Goal: Information Seeking & Learning: Learn about a topic

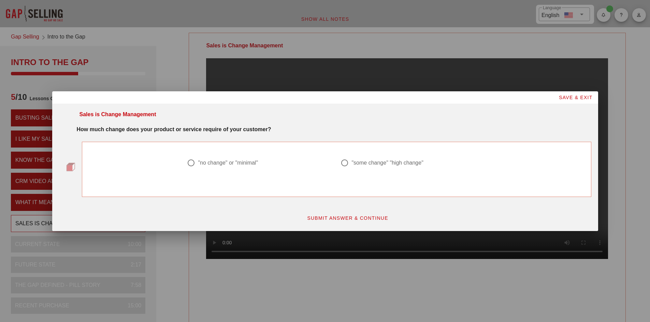
click at [348, 161] on div at bounding box center [345, 163] width 12 height 12
radio input "true"
click at [357, 217] on span "SUBMIT ANSWER & CONTINUE" at bounding box center [348, 218] width 82 height 5
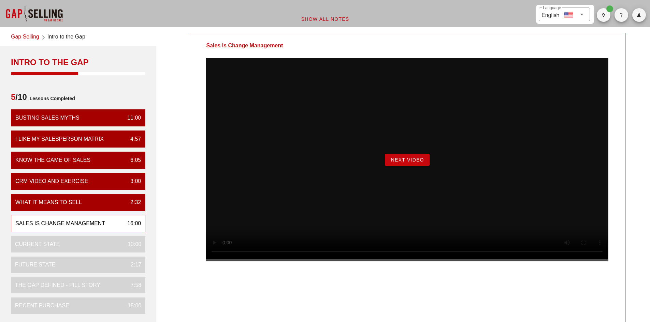
drag, startPoint x: 428, startPoint y: 173, endPoint x: 424, endPoint y: 173, distance: 4.4
click at [428, 166] on button "Next Video" at bounding box center [407, 160] width 44 height 12
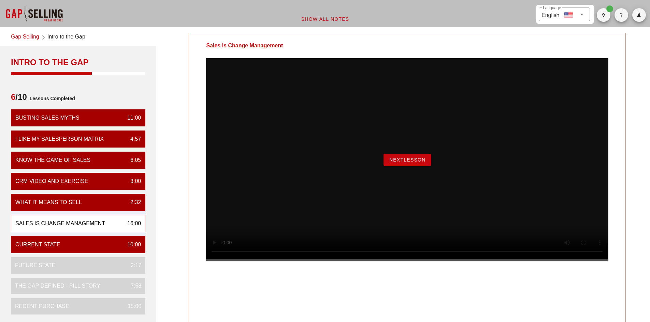
click at [402, 163] on span "NextLesson" at bounding box center [407, 159] width 37 height 5
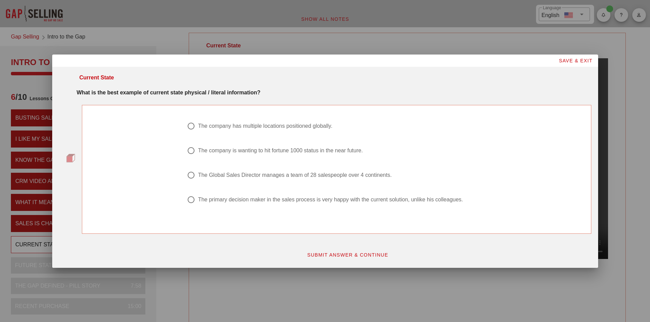
click at [192, 126] on div at bounding box center [191, 126] width 12 height 12
radio input "true"
click at [330, 251] on button "SUBMIT ANSWER & CONTINUE" at bounding box center [347, 255] width 92 height 12
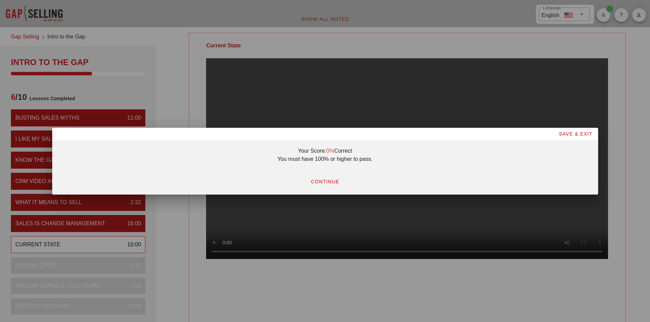
click at [322, 184] on span "CONTINUE" at bounding box center [324, 181] width 29 height 5
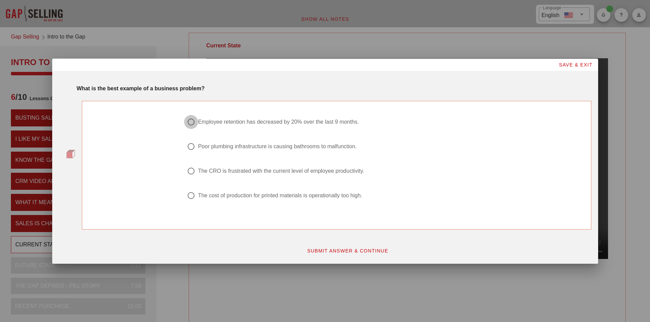
click at [187, 121] on div at bounding box center [191, 122] width 12 height 12
radio input "true"
click at [319, 248] on span "SUBMIT ANSWER & CONTINUE" at bounding box center [348, 250] width 82 height 5
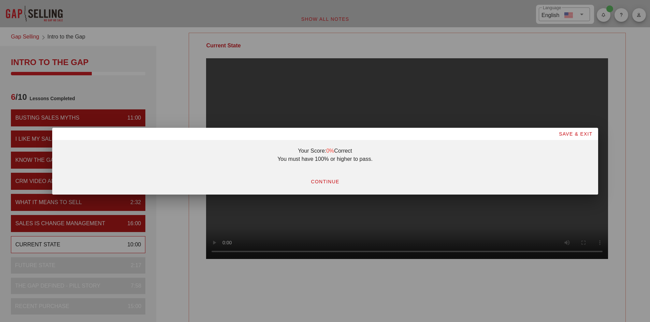
click at [314, 181] on span "CONTINUE" at bounding box center [324, 181] width 29 height 5
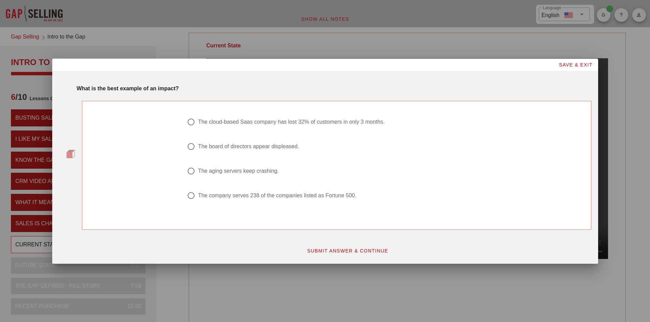
click at [196, 120] on div at bounding box center [191, 122] width 12 height 12
radio input "true"
click at [361, 256] on button "SUBMIT ANSWER & CONTINUE" at bounding box center [347, 251] width 92 height 12
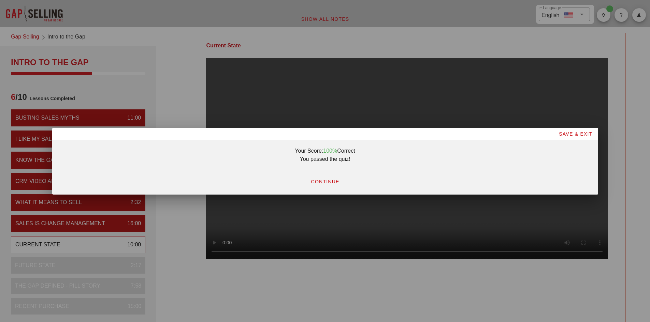
click at [334, 182] on span "CONTINUE" at bounding box center [324, 181] width 29 height 5
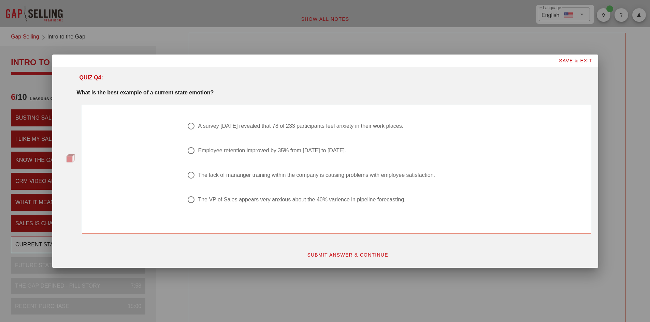
click at [327, 175] on div "The lack of mananger training within the company is causing problems with emplo…" at bounding box center [316, 175] width 237 height 7
radio input "true"
click at [340, 257] on span "SUBMIT ANSWER & CONTINUE" at bounding box center [348, 254] width 82 height 5
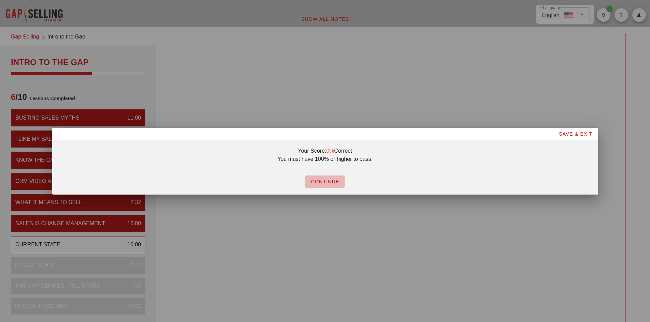
click at [324, 188] on button "CONTINUE" at bounding box center [325, 182] width 40 height 12
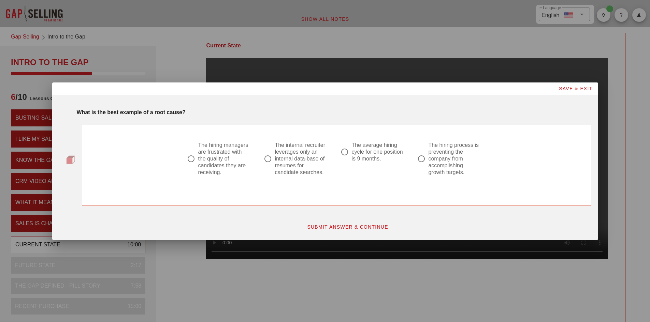
click at [461, 158] on div "The hiring process is preventing the company from accomplishing growth targets." at bounding box center [454, 159] width 52 height 34
radio input "true"
click at [374, 222] on button "SUBMIT ANSWER & CONTINUE" at bounding box center [347, 227] width 92 height 12
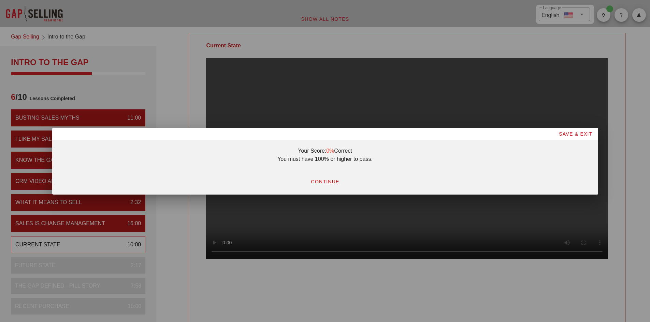
click at [326, 180] on span "CONTINUE" at bounding box center [324, 181] width 29 height 5
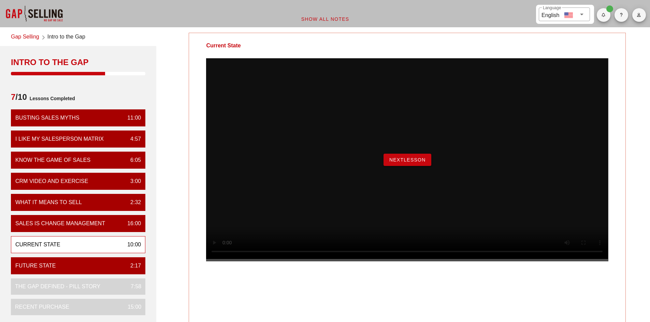
click at [404, 163] on span "NextLesson" at bounding box center [407, 159] width 37 height 5
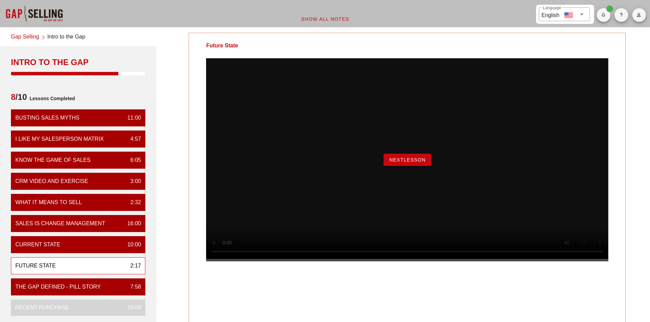
click at [404, 163] on span "NextLesson" at bounding box center [407, 159] width 37 height 5
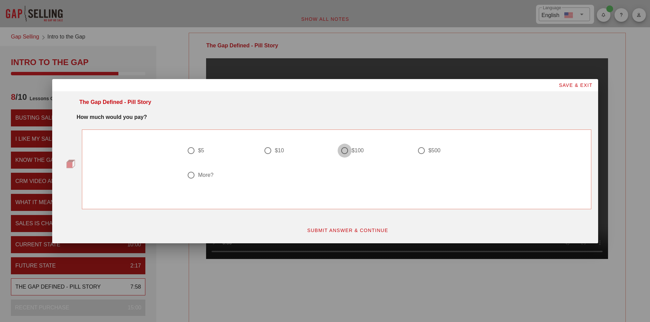
click at [346, 149] on div at bounding box center [345, 151] width 12 height 12
radio input "true"
click at [350, 230] on span "SUBMIT ANSWER & CONTINUE" at bounding box center [348, 230] width 82 height 5
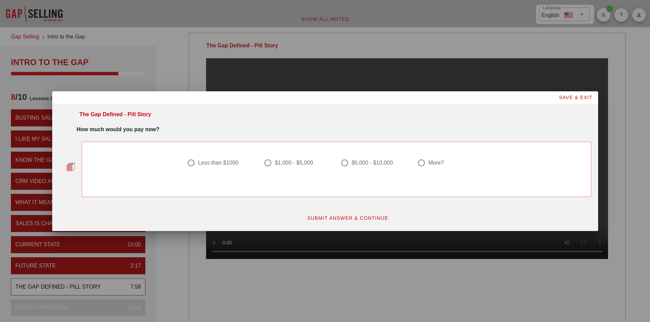
click at [376, 162] on div "$5,000 - $10,000" at bounding box center [371, 163] width 41 height 7
radio input "true"
click at [343, 216] on span "SUBMIT ANSWER & CONTINUE" at bounding box center [348, 218] width 82 height 5
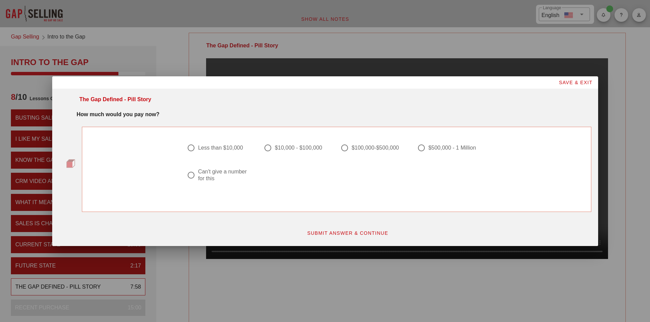
click at [224, 171] on div "Can't give a number for this" at bounding box center [224, 175] width 52 height 14
radio input "true"
click at [348, 229] on button "SUBMIT ANSWER & CONTINUE" at bounding box center [347, 233] width 92 height 12
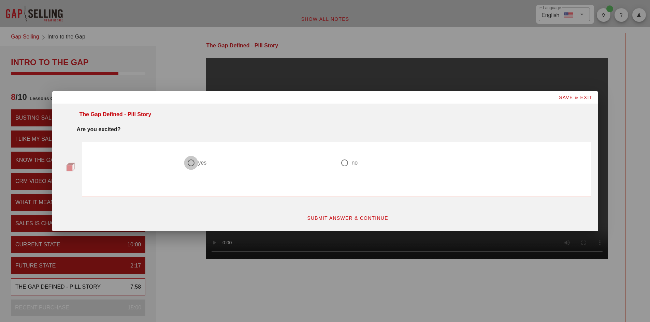
click at [194, 160] on div at bounding box center [191, 163] width 12 height 12
radio input "true"
click at [326, 217] on span "SUBMIT ANSWER & CONTINUE" at bounding box center [348, 218] width 82 height 5
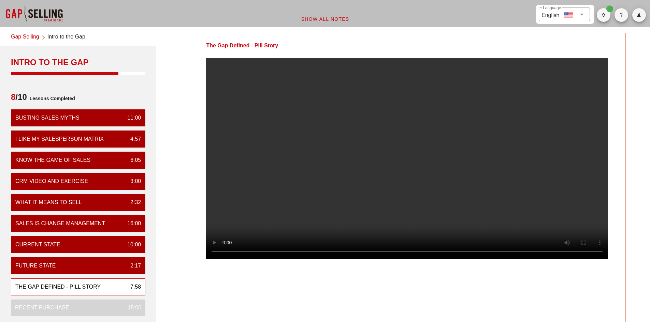
click at [401, 155] on video at bounding box center [407, 158] width 402 height 201
